Goal: Task Accomplishment & Management: Complete application form

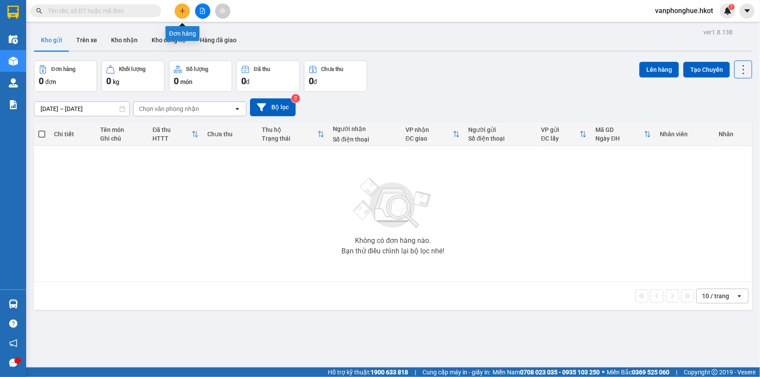
click at [179, 10] on icon "plus" at bounding box center [182, 11] width 6 height 6
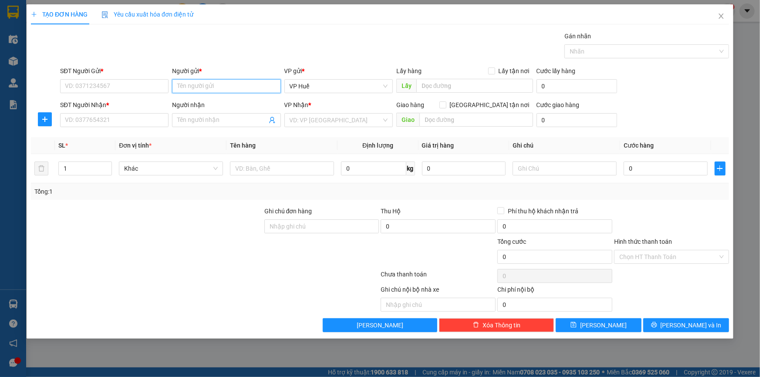
click at [207, 83] on input "Người gửi *" at bounding box center [226, 86] width 108 height 14
type input "D"
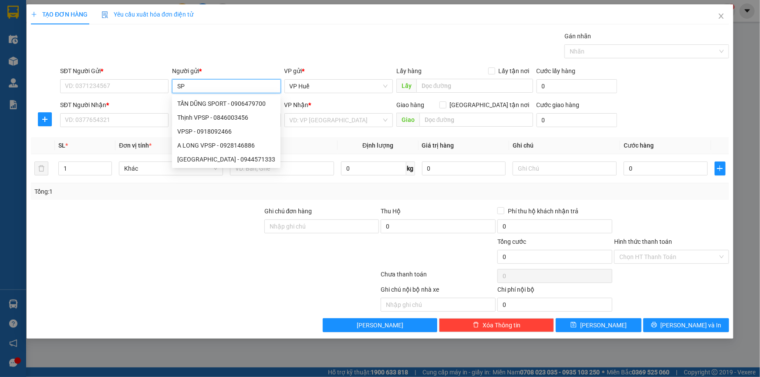
type input "SPO"
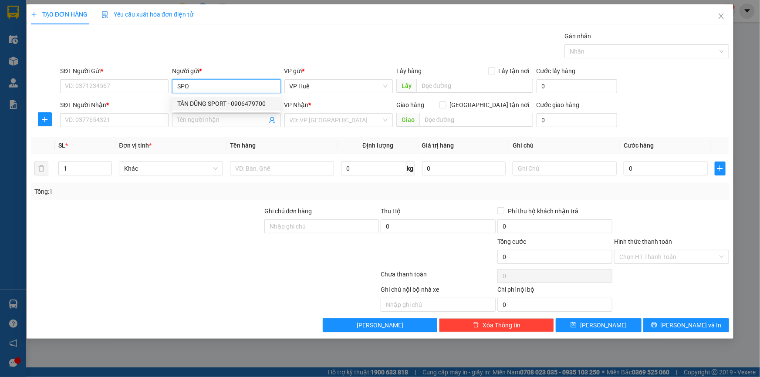
click at [232, 101] on div "TẤN DŨNG SPORT - 0906479700" at bounding box center [226, 104] width 98 height 10
type input "0906479700"
type input "TẤN DŨNG SPORT"
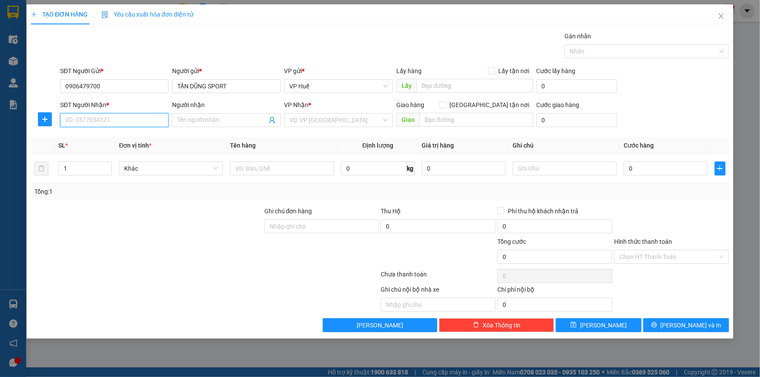
click at [114, 119] on input "SĐT Người Nhận *" at bounding box center [114, 120] width 108 height 14
click at [128, 138] on div "0333180890 - HOÀNG LÂM" at bounding box center [114, 138] width 98 height 10
type input "0333180890"
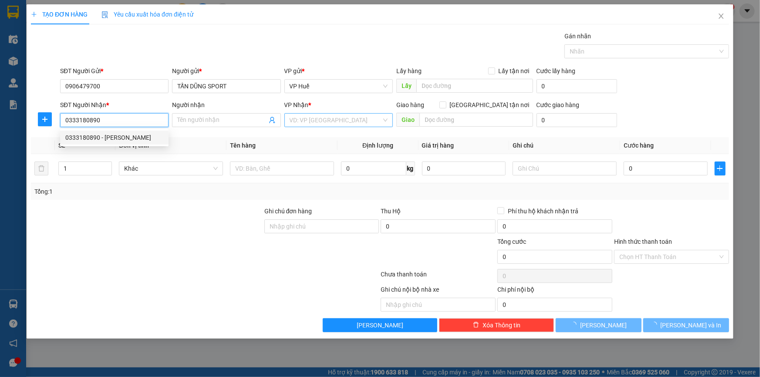
type input "[PERSON_NAME]"
type input "NGƯỜI NHẬN THANH TOÁN CƯỚC"
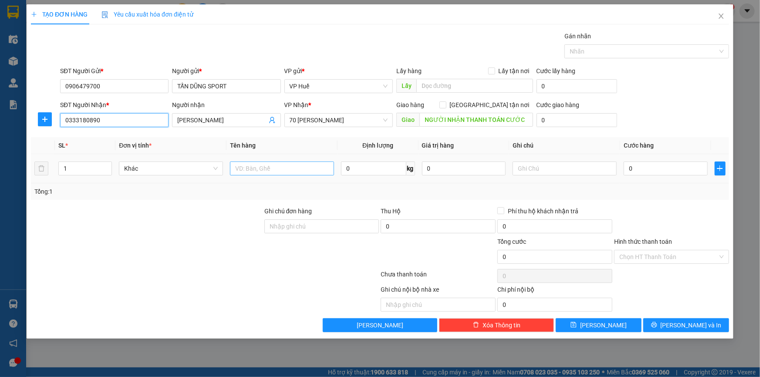
type input "0333180890"
click at [261, 166] on input "text" at bounding box center [282, 169] width 104 height 14
type input "A"
type input "ÁO QUẦN"
click at [640, 173] on input "0" at bounding box center [665, 169] width 84 height 14
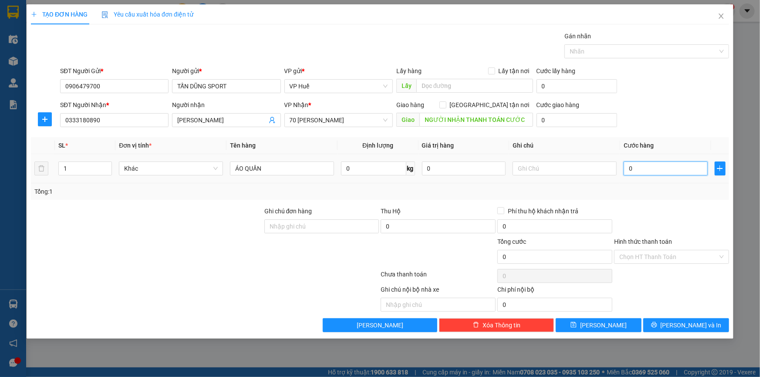
type input "01"
type input "1"
type input "012"
type input "12"
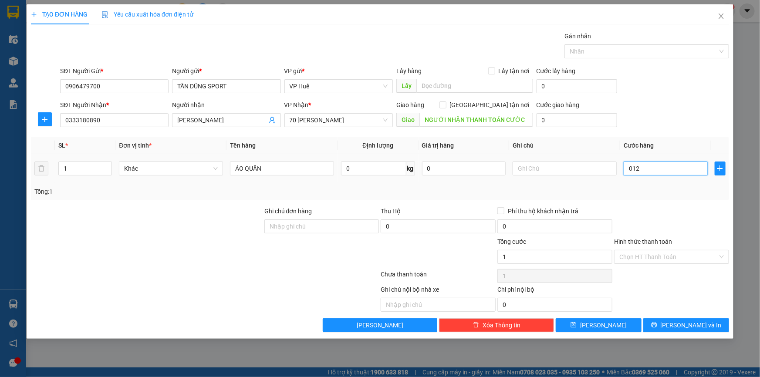
type input "12"
type input "0.120"
type input "120"
type input "01.200"
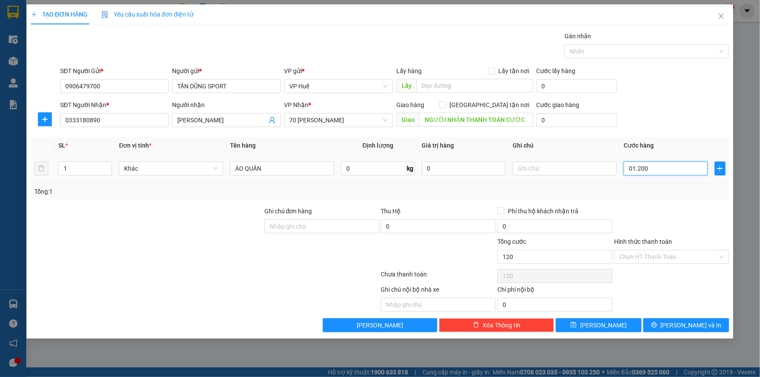
type input "1.200"
type input "012.000"
type input "12.000"
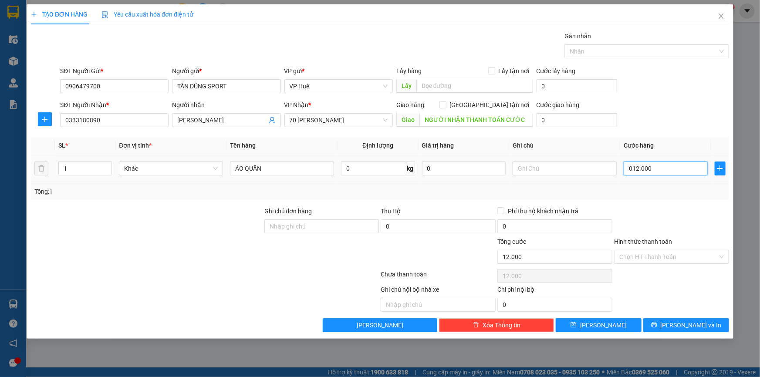
type input "0.120.000"
type input "120.000"
drag, startPoint x: 635, startPoint y: 169, endPoint x: 628, endPoint y: 170, distance: 7.0
click at [628, 170] on input "0.120.000" at bounding box center [665, 169] width 84 height 14
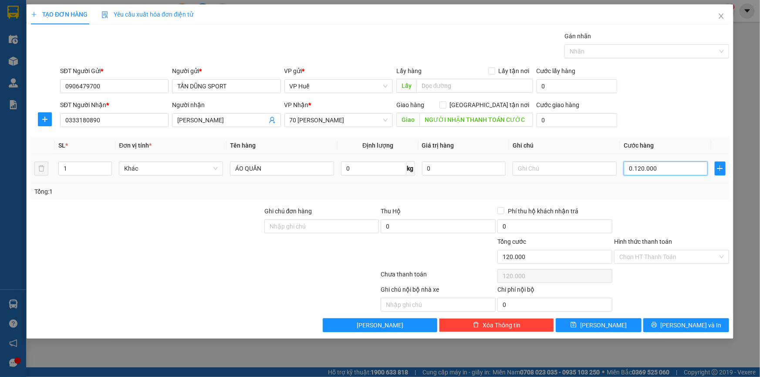
click at [634, 169] on input "0.120.000" at bounding box center [665, 169] width 84 height 14
click at [634, 168] on input "0.120.000" at bounding box center [665, 169] width 84 height 14
drag, startPoint x: 633, startPoint y: 168, endPoint x: 627, endPoint y: 169, distance: 5.8
click at [627, 169] on input "0.120.000" at bounding box center [665, 169] width 84 height 14
type input "120.000"
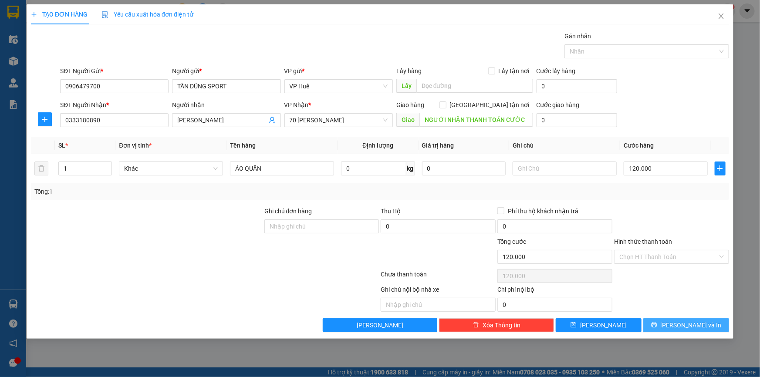
click at [692, 326] on span "Lưu và In" at bounding box center [690, 325] width 61 height 10
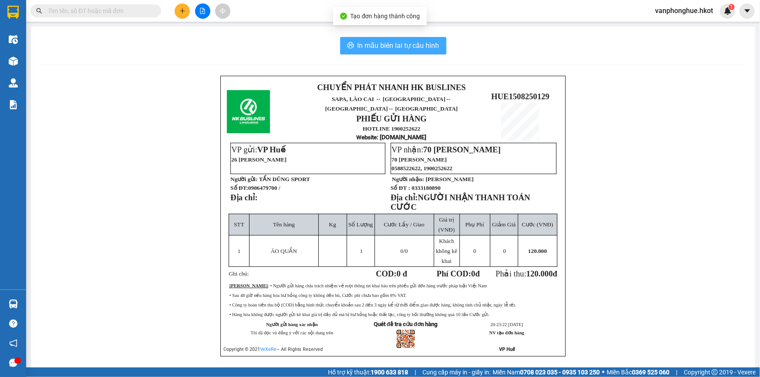
click at [412, 39] on button "In mẫu biên lai tự cấu hình" at bounding box center [393, 45] width 106 height 17
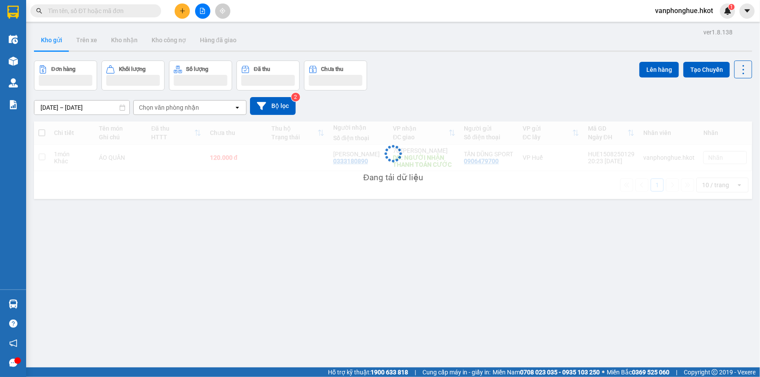
scroll to position [40, 0]
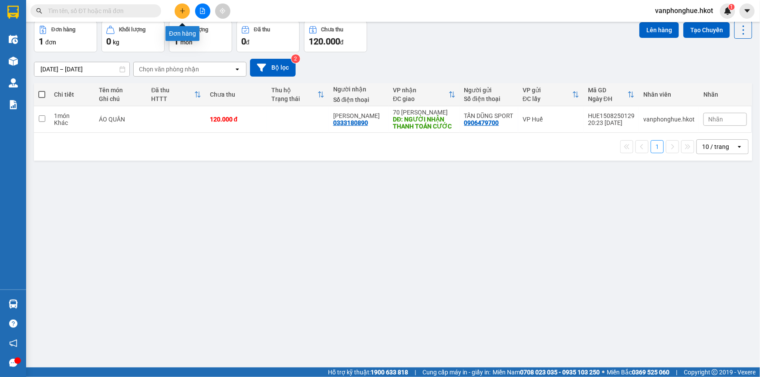
click at [182, 6] on button at bounding box center [182, 10] width 15 height 15
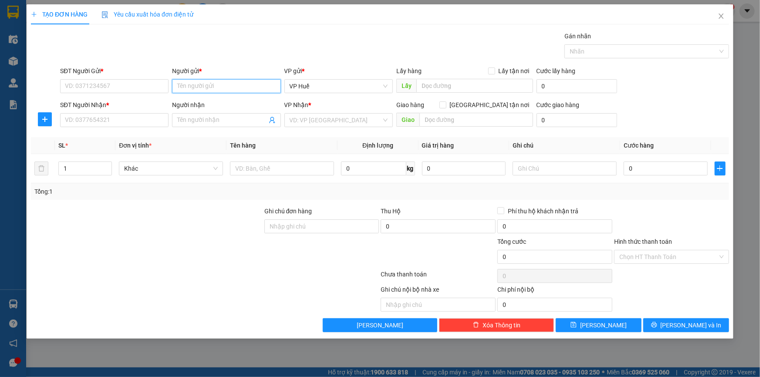
click at [196, 89] on input "Người gửi *" at bounding box center [226, 86] width 108 height 14
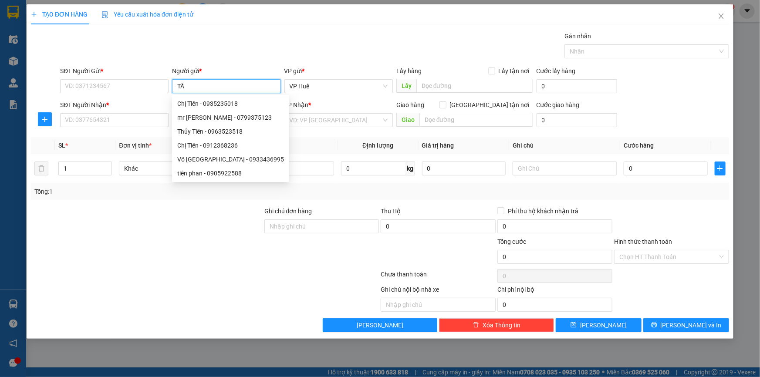
type input "TẤN"
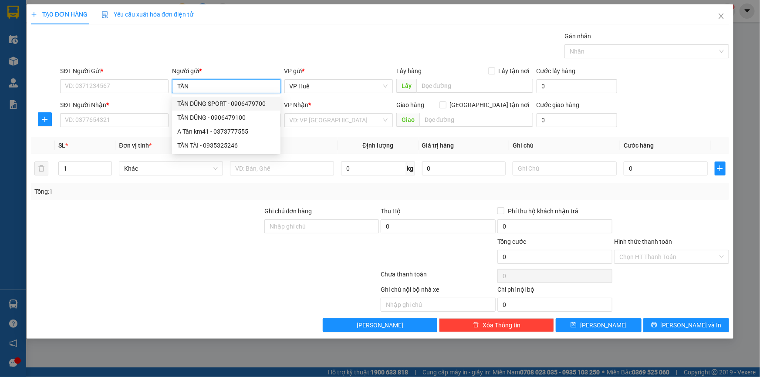
click at [221, 99] on div "TẤN DŨNG SPORT - 0906479700" at bounding box center [226, 104] width 98 height 10
type input "0906479700"
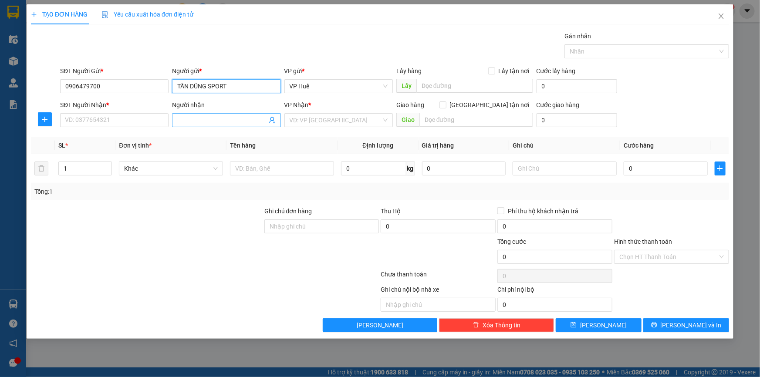
type input "TẤN DŨNG SPORT"
click at [236, 124] on input "Người nhận" at bounding box center [221, 120] width 89 height 10
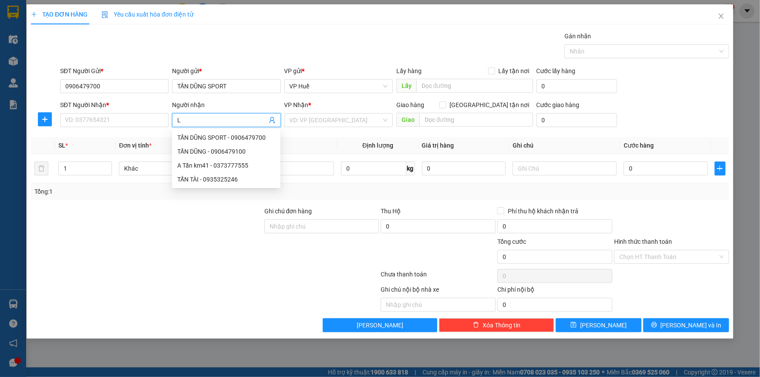
type input "LÂ"
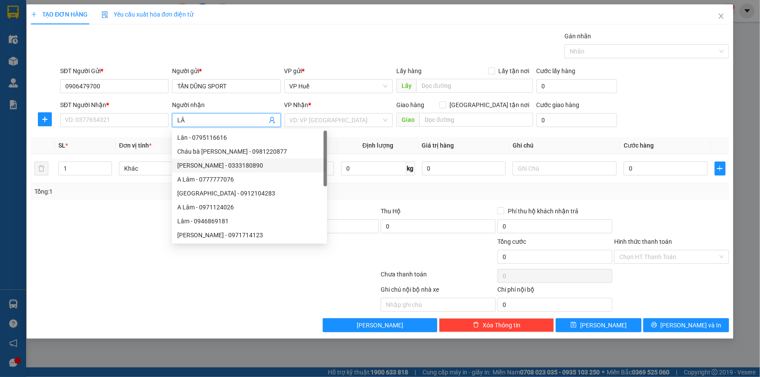
click at [206, 165] on div "HOÀNG LÂM - 0333180890" at bounding box center [249, 166] width 145 height 10
type input "0333180890"
type input "[PERSON_NAME]"
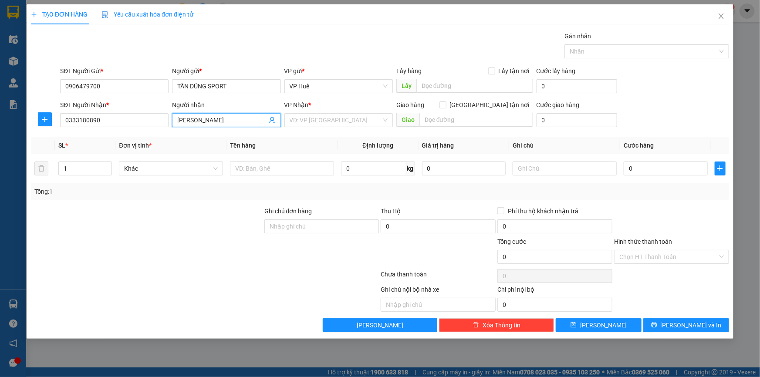
type input "NGƯỜI NHẬN THANH TOÁN CƯỚC"
type input "[PERSON_NAME]"
click at [283, 172] on input "text" at bounding box center [282, 169] width 104 height 14
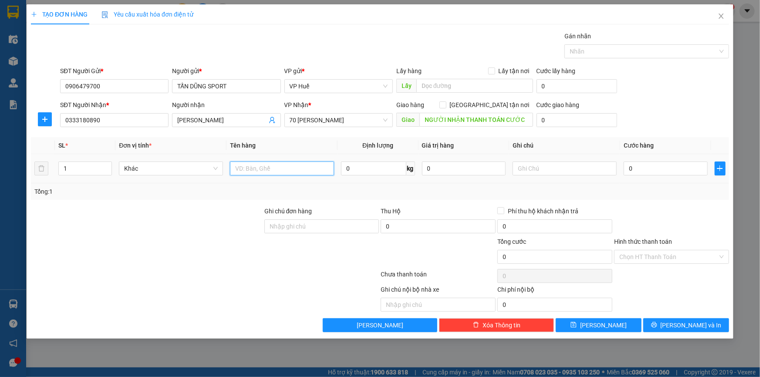
type input "A"
type input "D"
type input "ĐỒ THỂ THAO"
click at [649, 163] on input "0" at bounding box center [665, 169] width 84 height 14
type input "08"
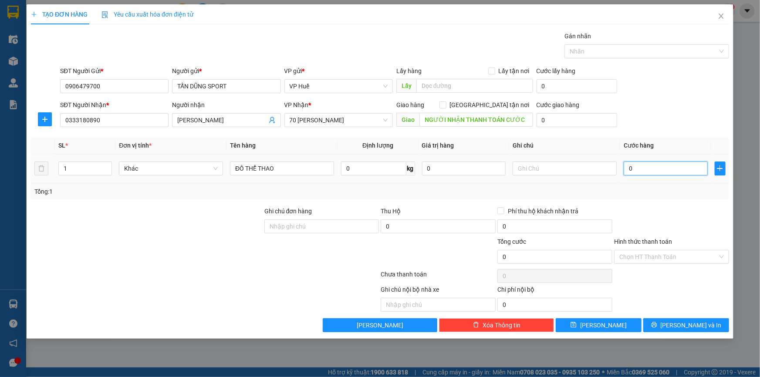
type input "8"
type input "080"
type input "80"
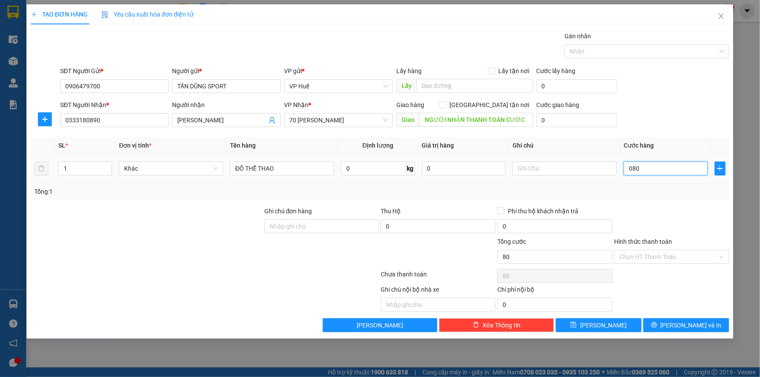
type input "0.800"
type input "800"
type input "08.000"
type input "8.000"
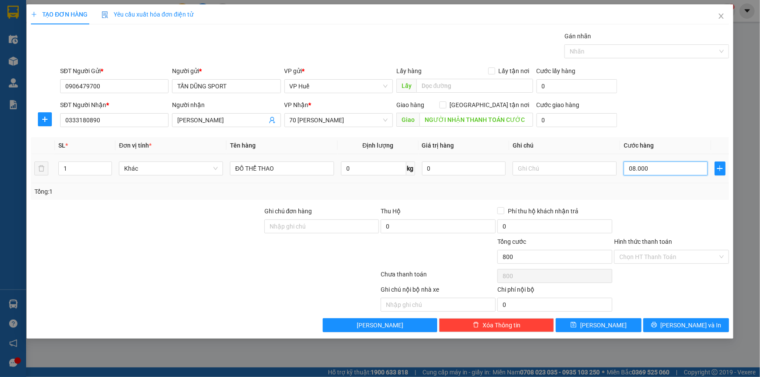
type input "8.000"
type input "080.000"
type input "80.000"
click at [627, 169] on input "080.000" at bounding box center [665, 169] width 84 height 14
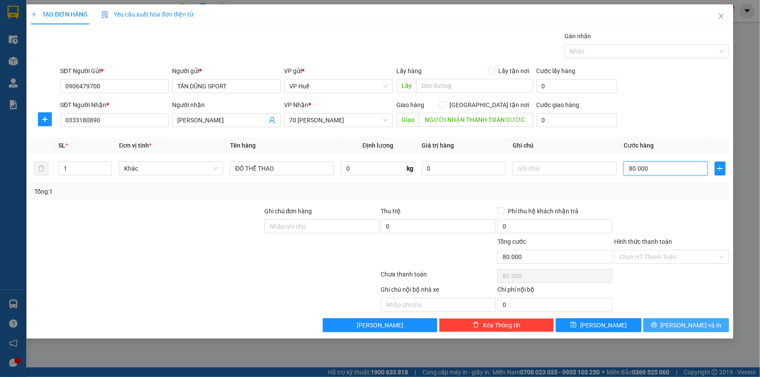
type input "80.000"
click at [690, 326] on span "Lưu và In" at bounding box center [690, 325] width 61 height 10
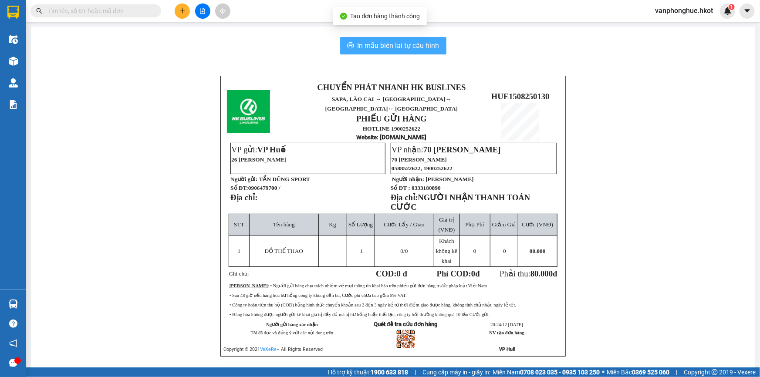
click at [417, 47] on span "In mẫu biên lai tự cấu hình" at bounding box center [398, 45] width 82 height 11
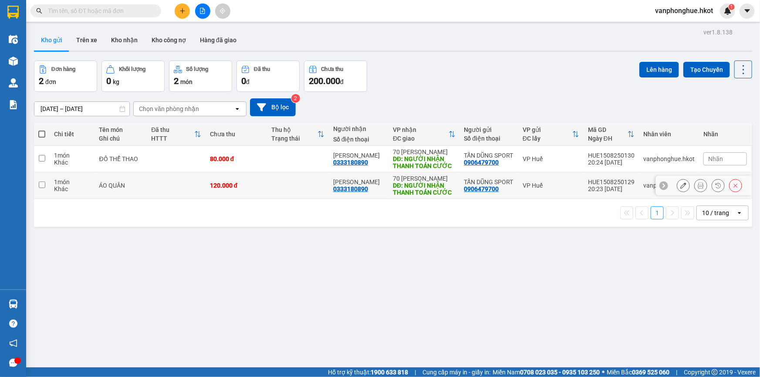
click at [39, 185] on input "checkbox" at bounding box center [42, 185] width 7 height 7
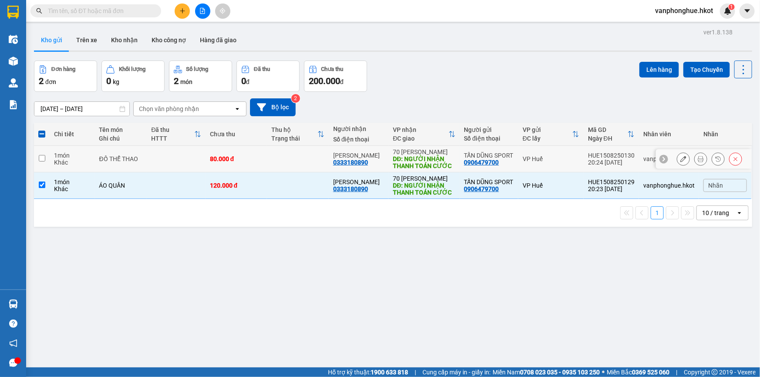
click at [42, 157] on input "checkbox" at bounding box center [42, 158] width 7 height 7
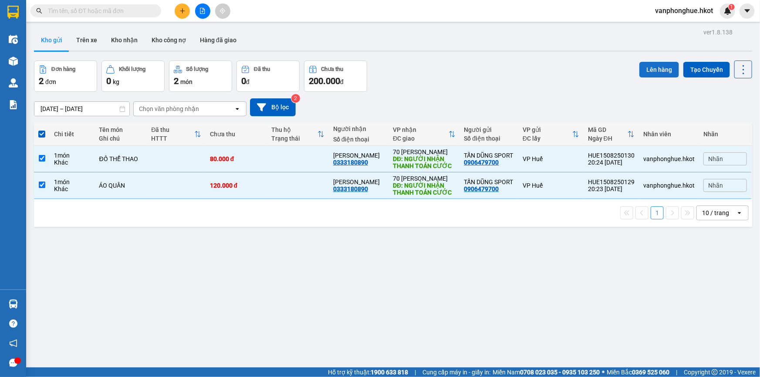
click at [649, 67] on button "Lên hàng" at bounding box center [659, 70] width 40 height 16
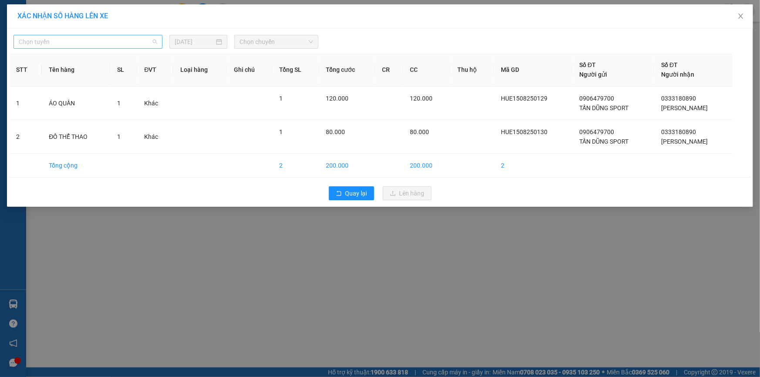
click at [101, 41] on span "Chọn tuyến" at bounding box center [88, 41] width 138 height 13
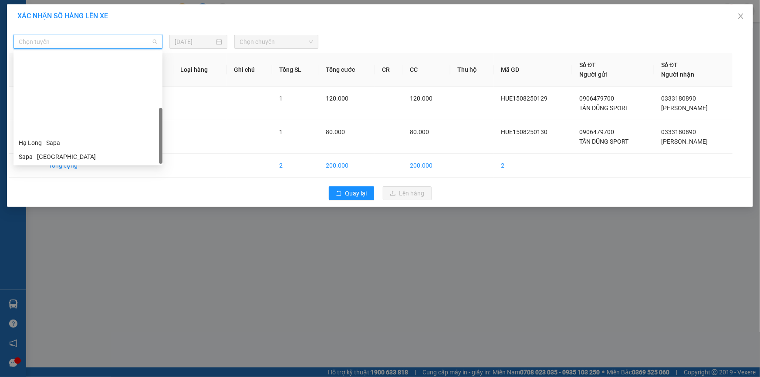
click at [51, 249] on div "Hội An - [GEOGRAPHIC_DATA]" at bounding box center [88, 254] width 138 height 10
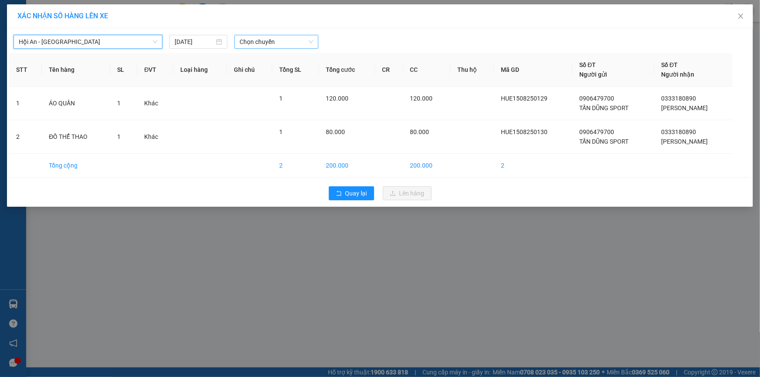
click at [286, 41] on span "Chọn chuyến" at bounding box center [276, 41] width 74 height 13
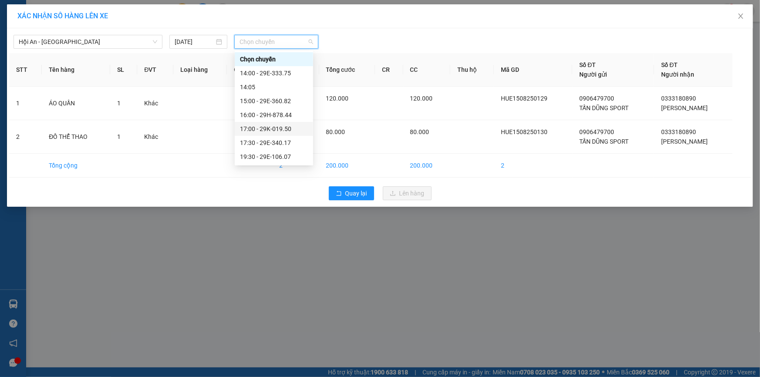
click at [289, 129] on div "17:00 - 29K-019.50" at bounding box center [274, 129] width 68 height 10
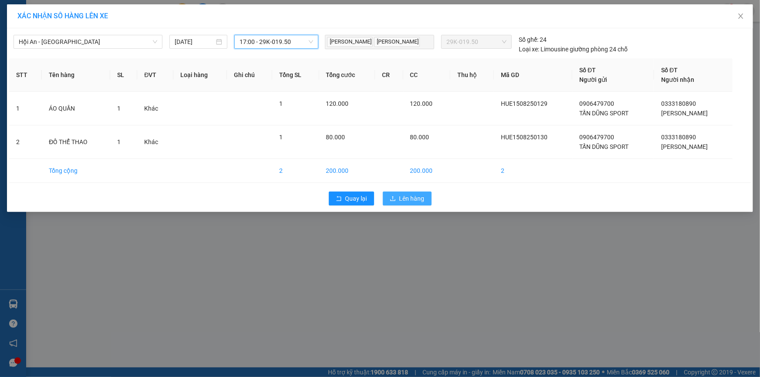
click at [409, 199] on span "Lên hàng" at bounding box center [411, 199] width 25 height 10
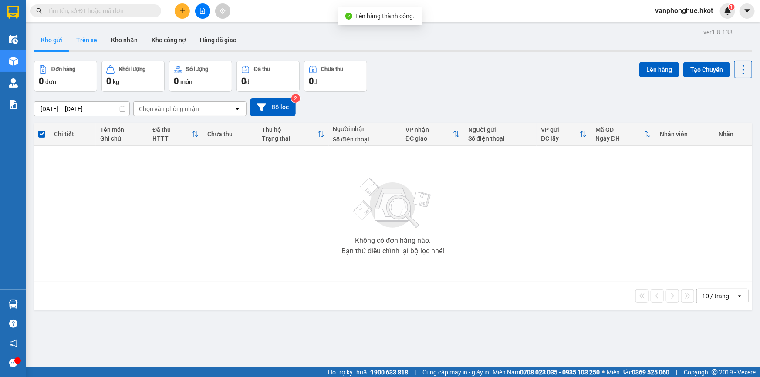
click at [78, 37] on button "Trên xe" at bounding box center [86, 40] width 35 height 21
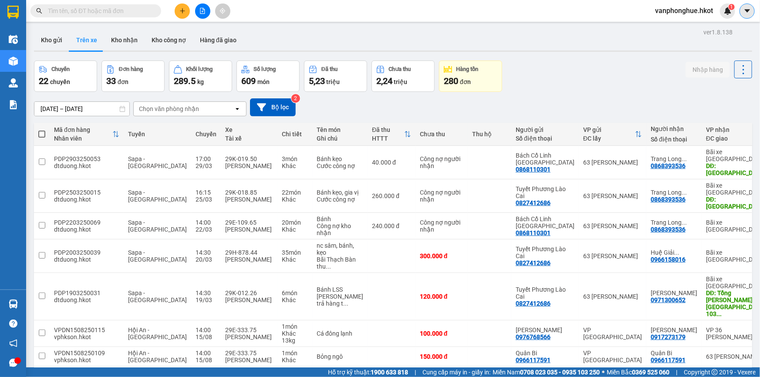
click at [748, 11] on icon "caret-down" at bounding box center [746, 10] width 5 height 3
click at [726, 9] on img at bounding box center [728, 11] width 8 height 8
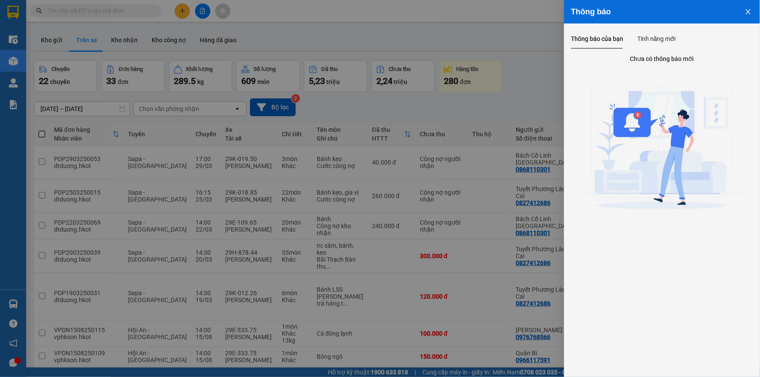
click at [508, 59] on div at bounding box center [380, 188] width 760 height 377
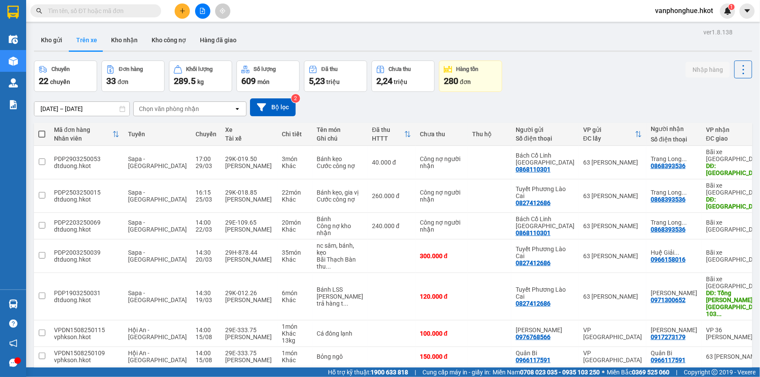
click at [692, 12] on span "vanphonghue.hkot" at bounding box center [684, 10] width 72 height 11
click at [680, 24] on span "Đăng xuất" at bounding box center [687, 27] width 54 height 10
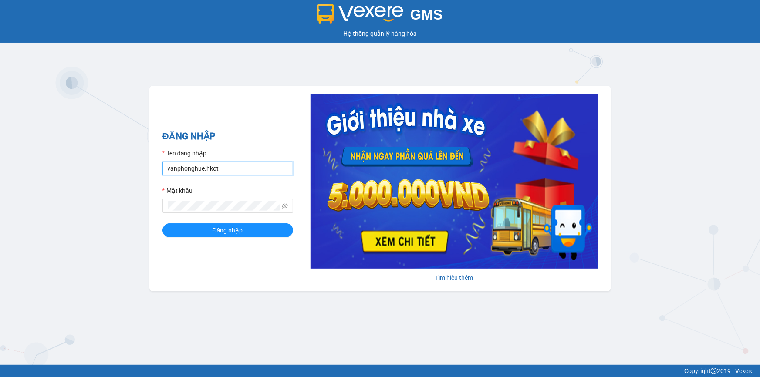
click at [253, 172] on input "vanphonghue.hkot" at bounding box center [227, 169] width 131 height 14
type input "vpqbntbinh.hkot"
click at [284, 205] on icon "eye-invisible" at bounding box center [285, 206] width 6 height 6
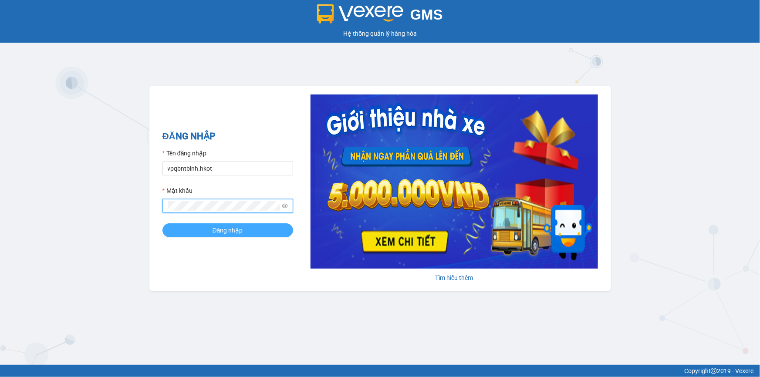
click at [239, 227] on span "Đăng nhập" at bounding box center [227, 231] width 30 height 10
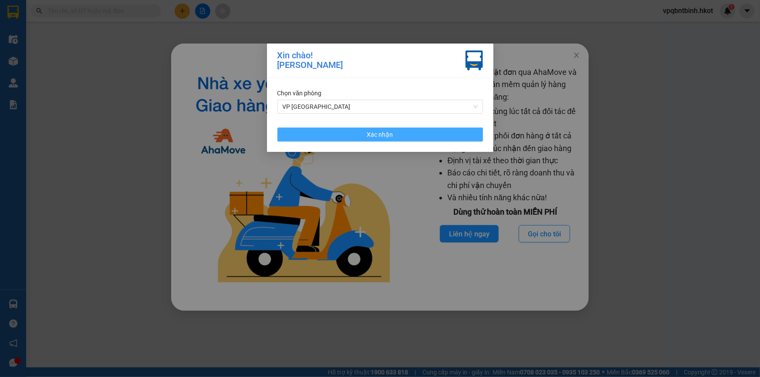
click at [390, 134] on span "Xác nhận" at bounding box center [380, 135] width 26 height 10
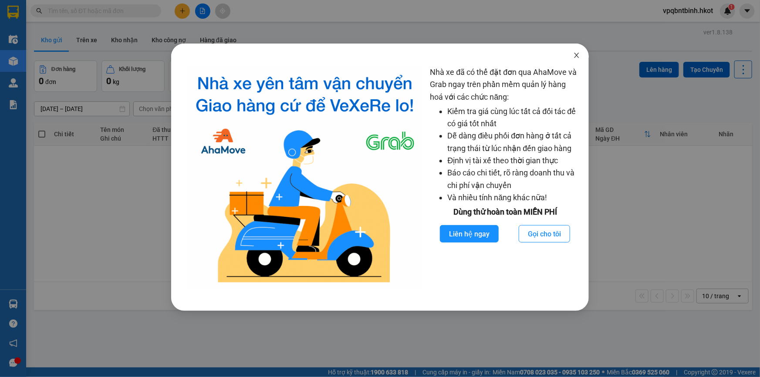
click at [577, 54] on icon "close" at bounding box center [576, 55] width 7 height 7
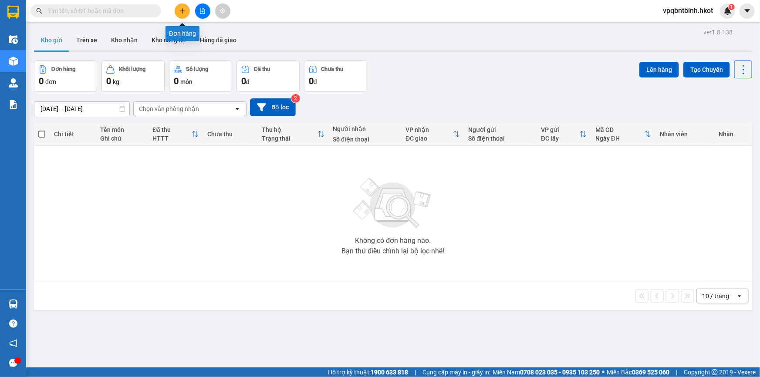
click at [184, 11] on icon "plus" at bounding box center [182, 11] width 6 height 6
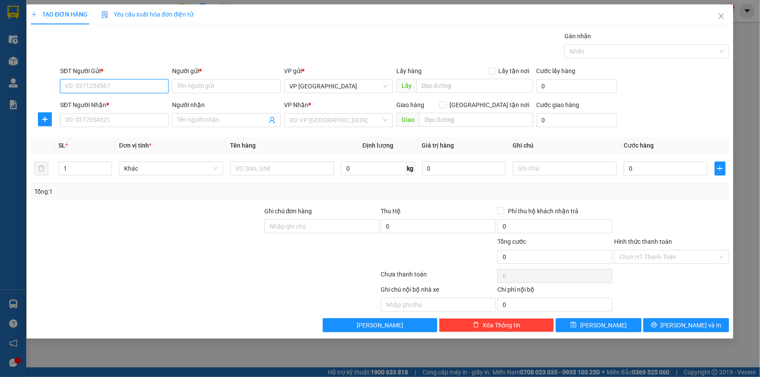
click at [94, 87] on input "SĐT Người Gửi *" at bounding box center [114, 86] width 108 height 14
paste input ".0985261215"
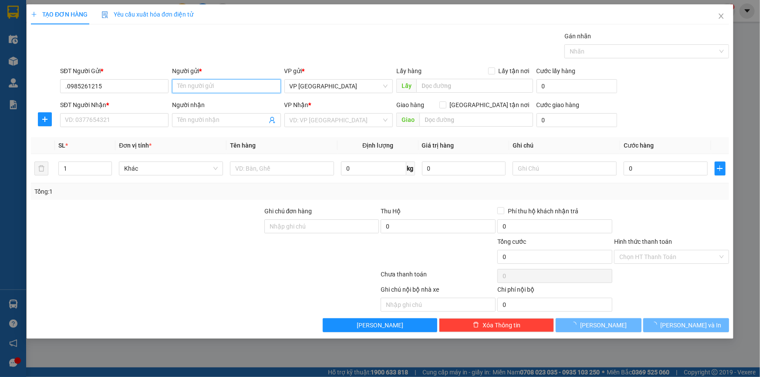
click at [209, 85] on input "Người gửi *" at bounding box center [226, 86] width 108 height 14
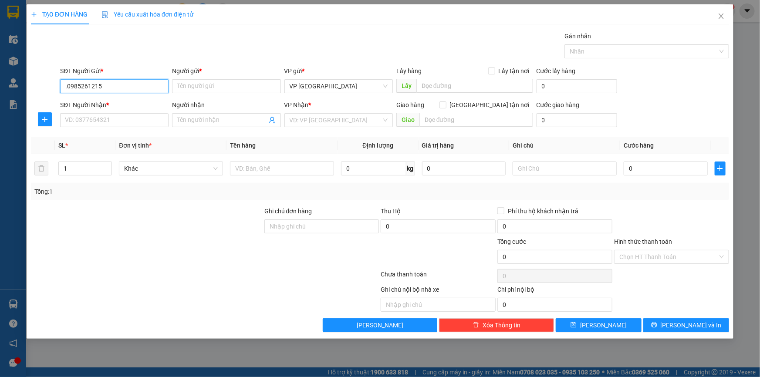
click at [63, 82] on input ".0985261215" at bounding box center [114, 86] width 108 height 14
type input "0985261215"
click at [183, 84] on input "Người gửi *" at bounding box center [226, 86] width 108 height 14
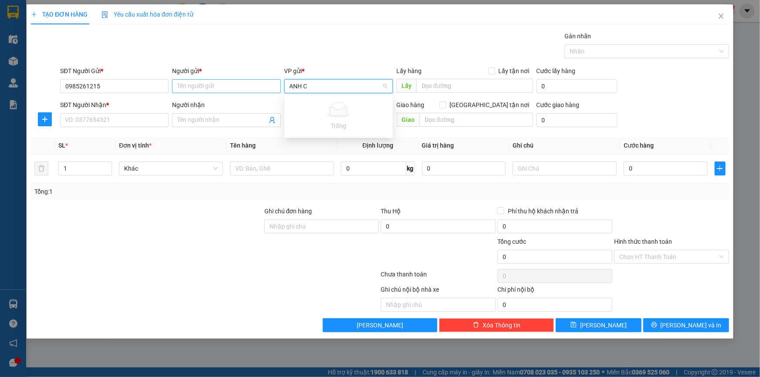
type input "ANH C"
click at [246, 83] on input "Người gửi *" at bounding box center [226, 86] width 108 height 14
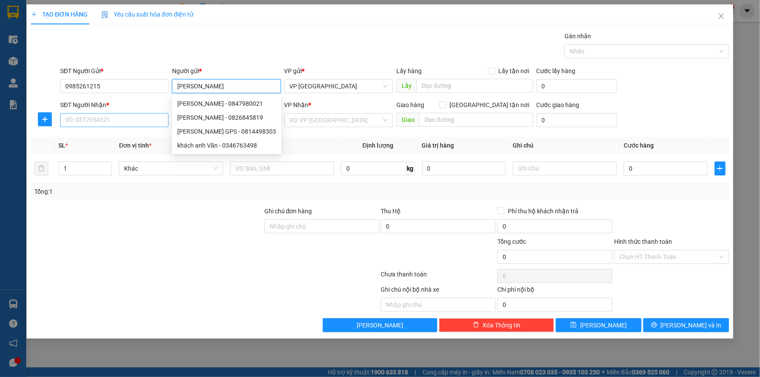
type input "[PERSON_NAME]"
click at [108, 121] on input "SĐT Người Nhận *" at bounding box center [114, 120] width 108 height 14
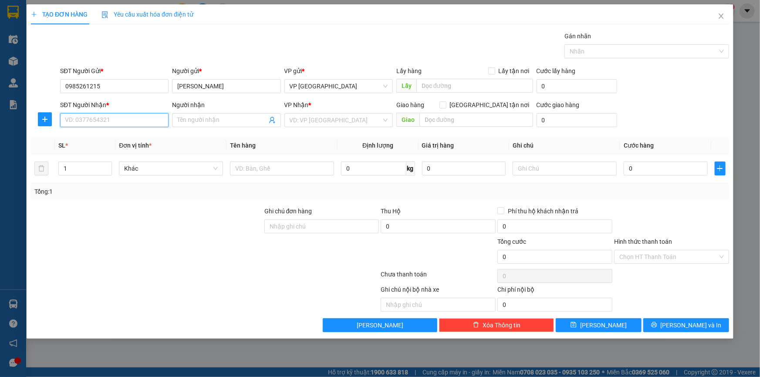
paste input "0705484619"
type input "0705484619"
click at [209, 121] on input "Người nhận" at bounding box center [221, 120] width 89 height 10
paste input "[PERSON_NAME]"
type input "[PERSON_NAME]"
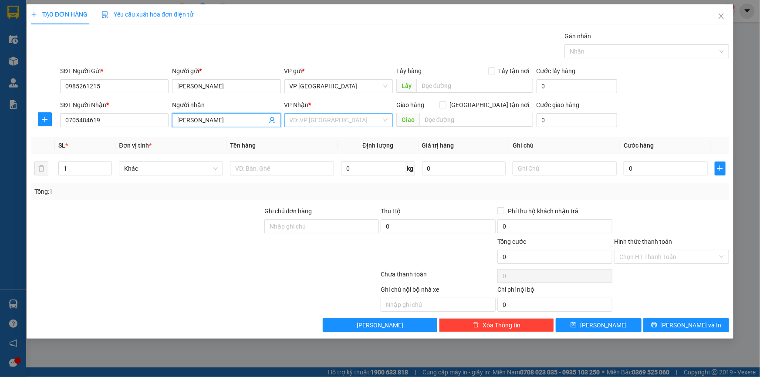
click at [350, 122] on input "search" at bounding box center [335, 120] width 92 height 13
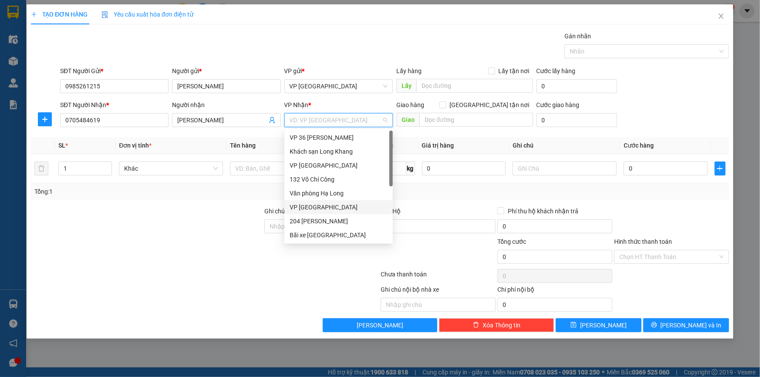
click at [325, 209] on div "VP [GEOGRAPHIC_DATA]" at bounding box center [338, 207] width 98 height 10
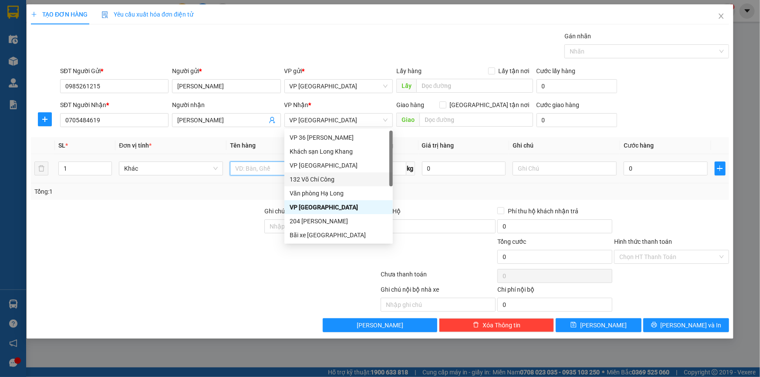
click at [242, 167] on input "text" at bounding box center [282, 169] width 104 height 14
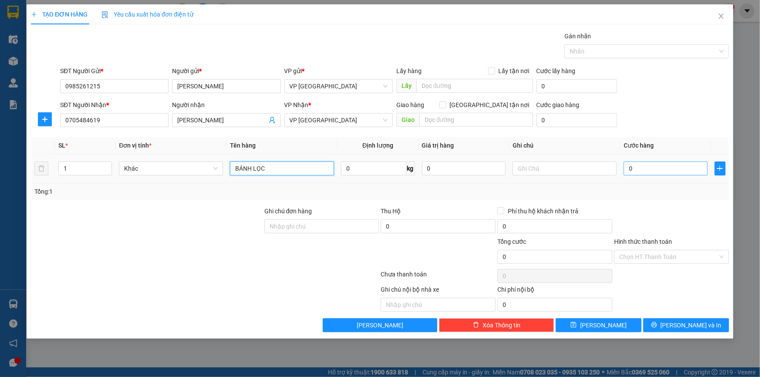
type input "BÁNH LỌC"
click at [640, 167] on input "0" at bounding box center [665, 169] width 84 height 14
type input "05"
type input "5"
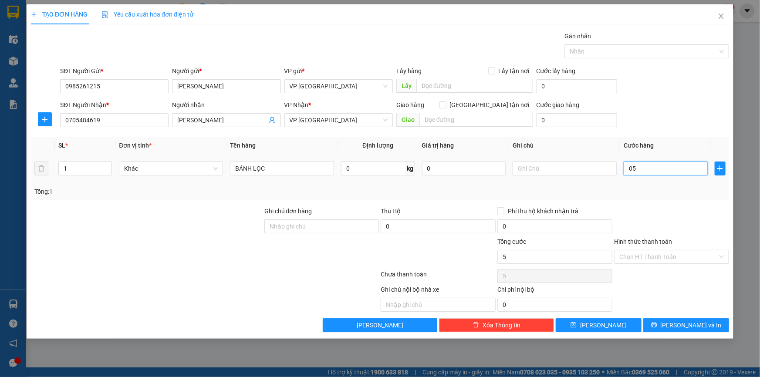
type input "050"
type input "50"
type input "0.500"
type input "500"
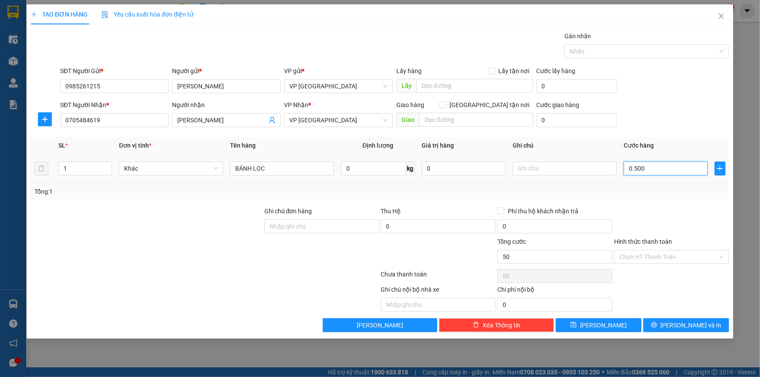
type input "500"
type input "05.000"
type input "5.000"
type input "050.000"
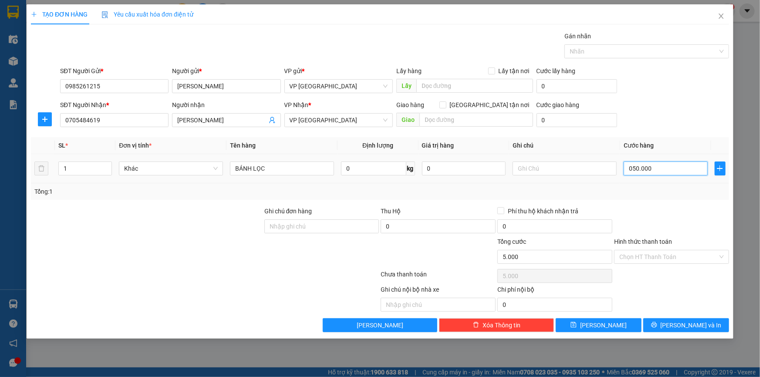
type input "50.000"
drag, startPoint x: 631, startPoint y: 170, endPoint x: 627, endPoint y: 170, distance: 4.4
click at [627, 170] on input "050.000" at bounding box center [665, 169] width 84 height 14
type input "50.000"
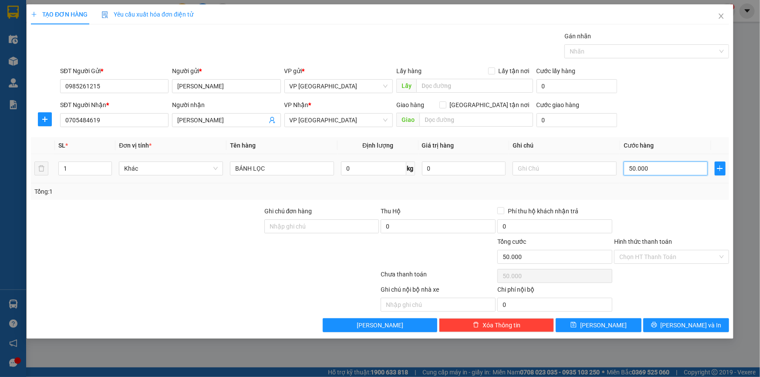
click at [675, 174] on input "50.000" at bounding box center [665, 169] width 84 height 14
click at [687, 330] on button "Lưu và In" at bounding box center [686, 325] width 86 height 14
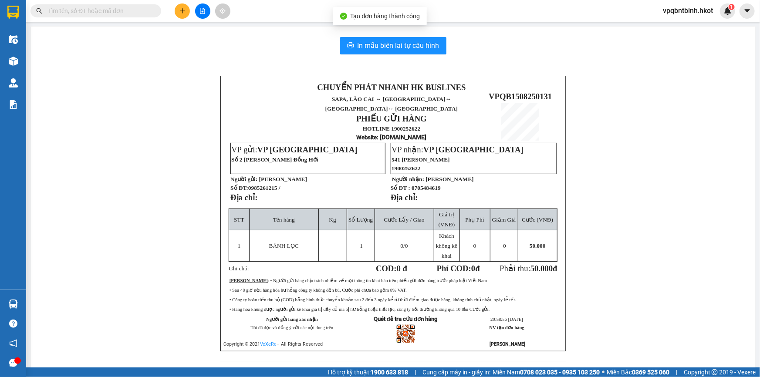
scroll to position [17, 0]
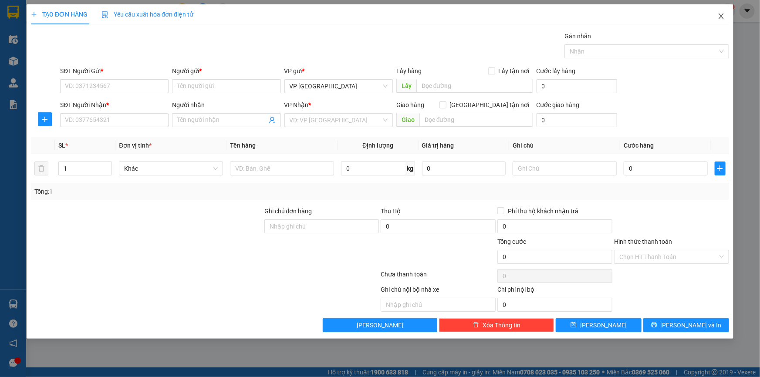
click at [722, 17] on icon "close" at bounding box center [720, 16] width 7 height 7
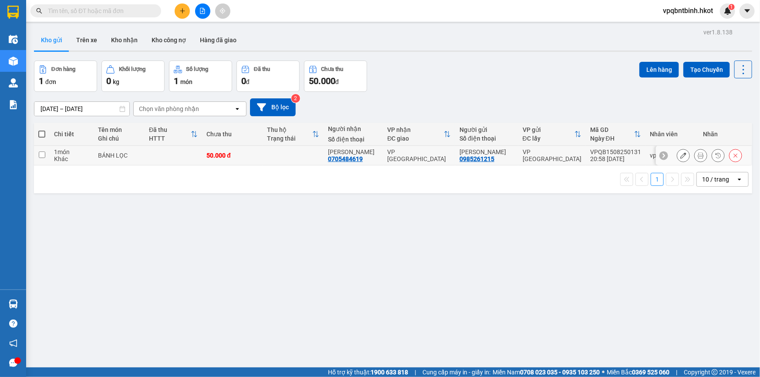
click at [40, 154] on input "checkbox" at bounding box center [42, 154] width 7 height 7
checkbox input "true"
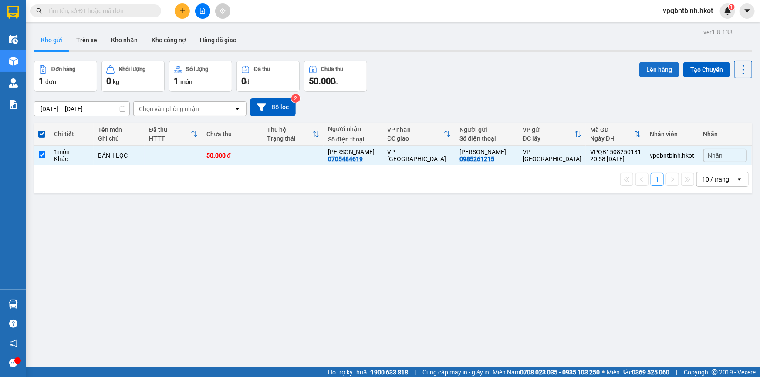
click at [643, 65] on button "Lên hàng" at bounding box center [659, 70] width 40 height 16
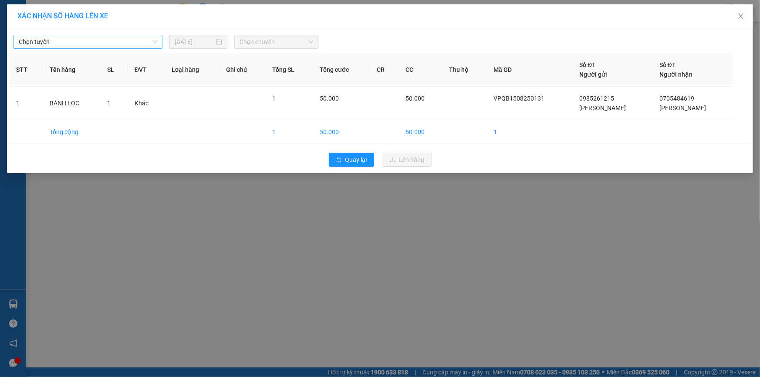
click at [116, 43] on span "Chọn tuyến" at bounding box center [88, 41] width 138 height 13
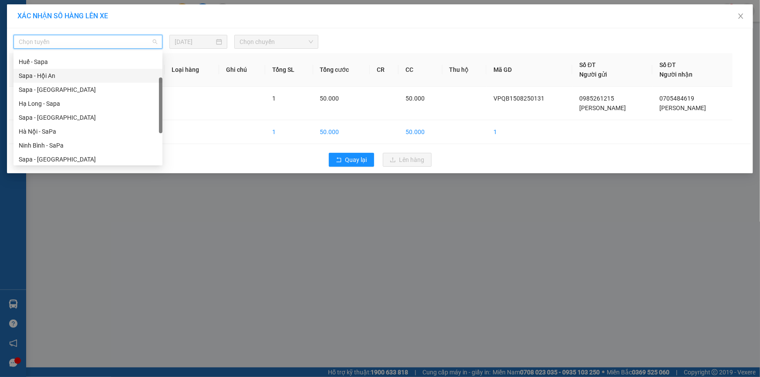
scroll to position [79, 0]
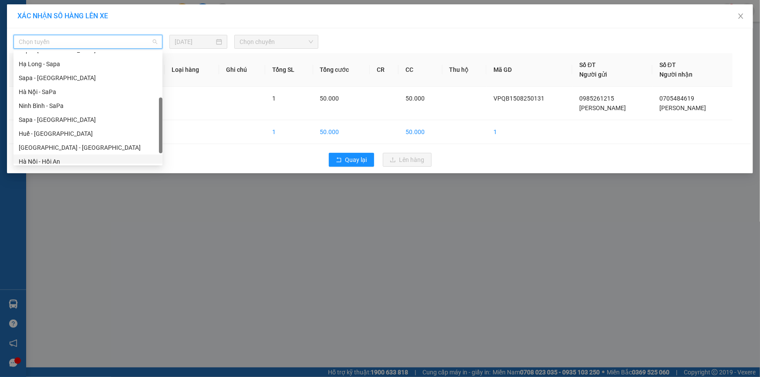
click at [53, 162] on div "Hà Nội - Hội An" at bounding box center [88, 162] width 138 height 10
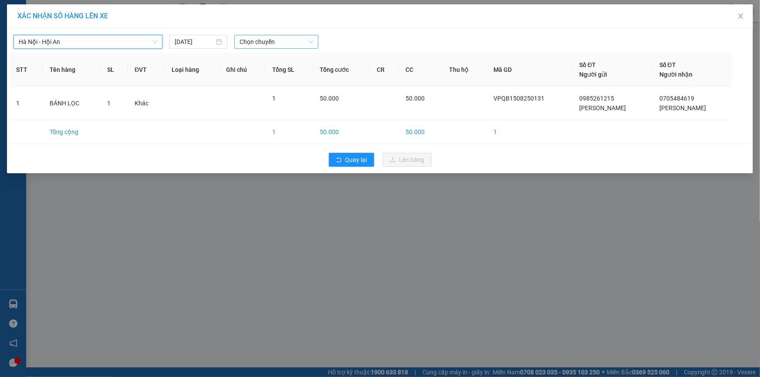
click at [296, 39] on span "Chọn chuyến" at bounding box center [276, 41] width 74 height 13
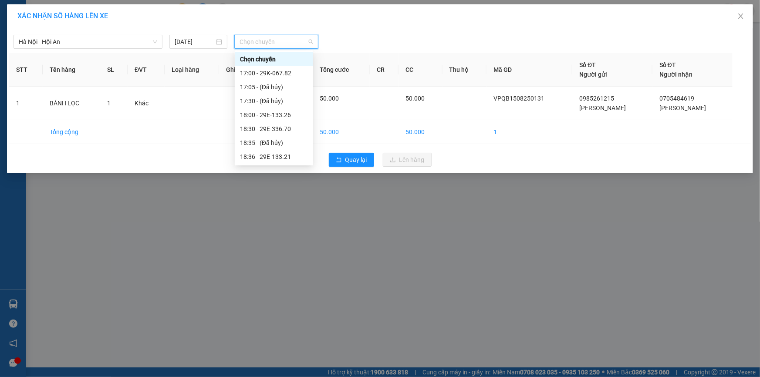
click at [288, 40] on span "Chọn chuyến" at bounding box center [276, 41] width 74 height 13
click at [285, 74] on div "17:00 - 29K-067.82" at bounding box center [274, 73] width 68 height 10
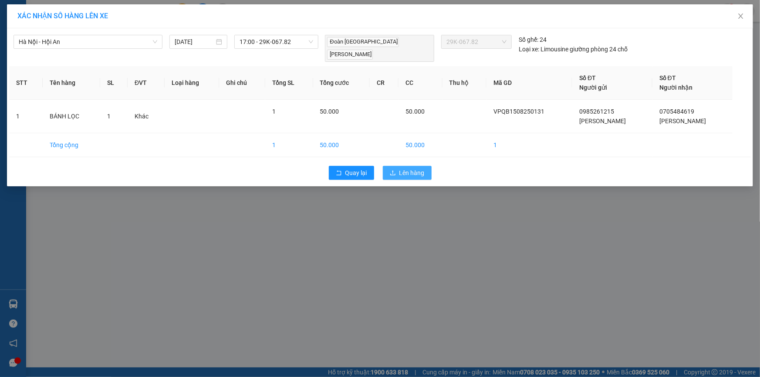
click at [410, 168] on span "Lên hàng" at bounding box center [411, 173] width 25 height 10
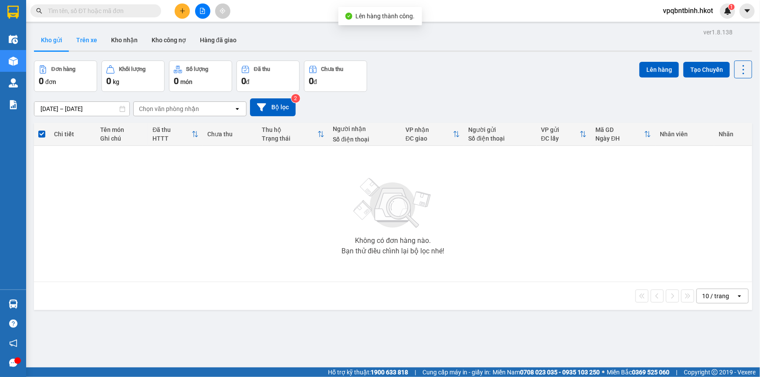
click at [83, 39] on button "Trên xe" at bounding box center [86, 40] width 35 height 21
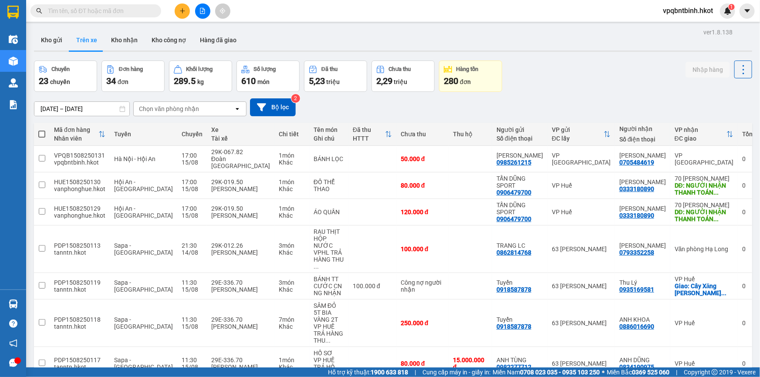
click at [697, 7] on span "vpqbntbinh.hkot" at bounding box center [688, 10] width 64 height 11
click at [683, 24] on span "Đăng xuất" at bounding box center [690, 27] width 47 height 10
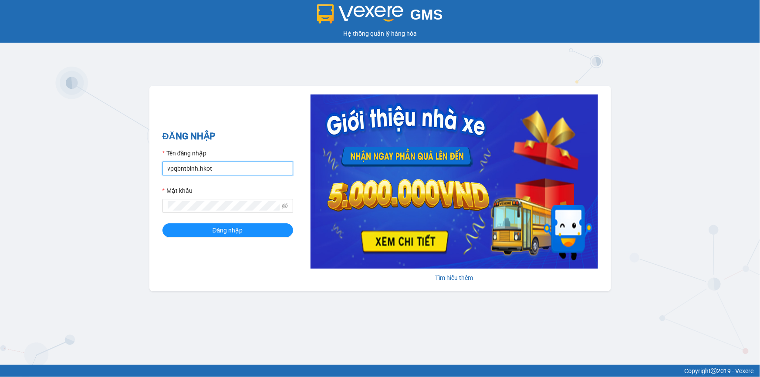
click at [238, 167] on input "vpqbntbinh.hkot" at bounding box center [227, 169] width 131 height 14
type input "vanphonghue.hkot"
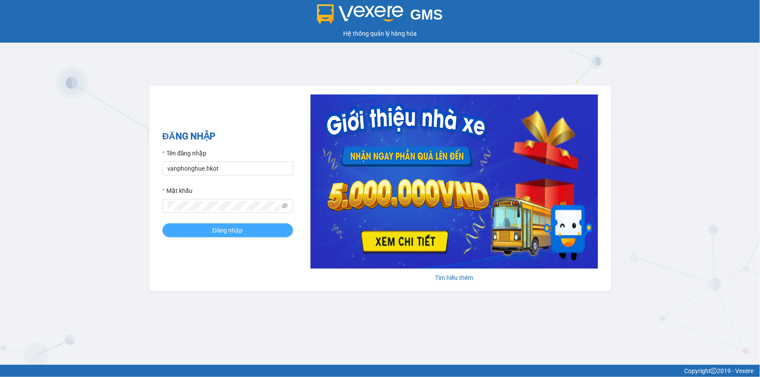
click at [208, 230] on button "Đăng nhập" at bounding box center [227, 230] width 131 height 14
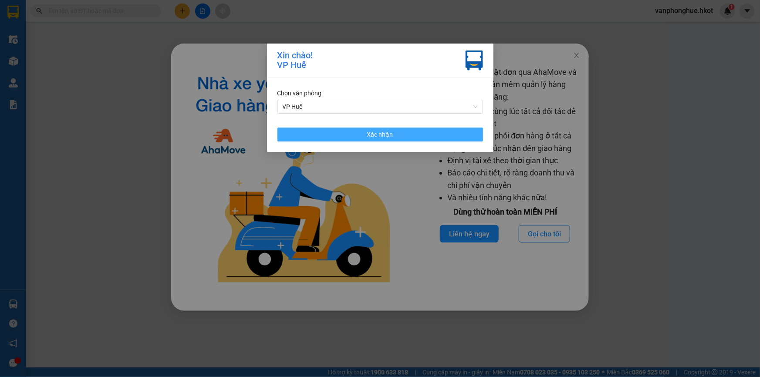
click at [438, 137] on button "Xác nhận" at bounding box center [379, 135] width 205 height 14
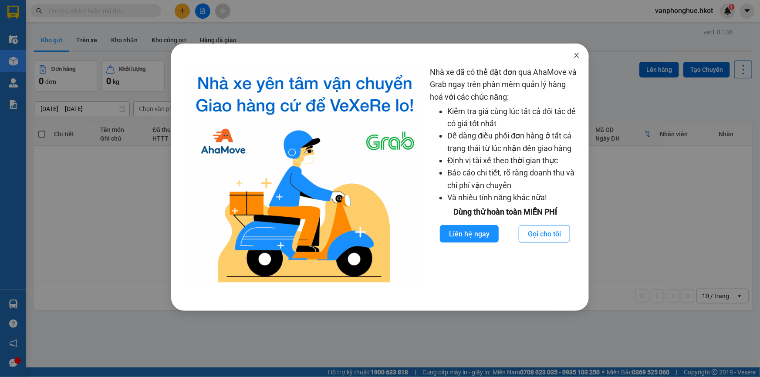
click at [572, 54] on span "Close" at bounding box center [576, 56] width 24 height 24
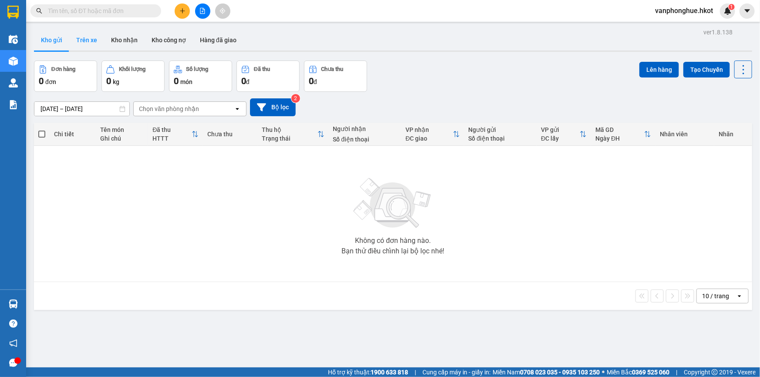
click at [88, 39] on button "Trên xe" at bounding box center [86, 40] width 35 height 21
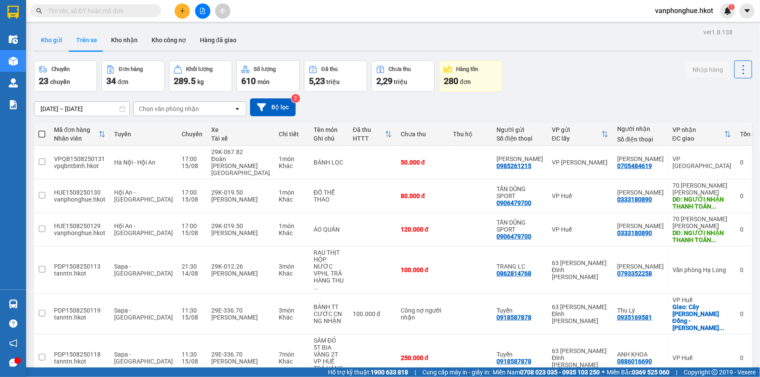
click at [52, 37] on button "Kho gửi" at bounding box center [51, 40] width 35 height 21
